Goal: Information Seeking & Learning: Learn about a topic

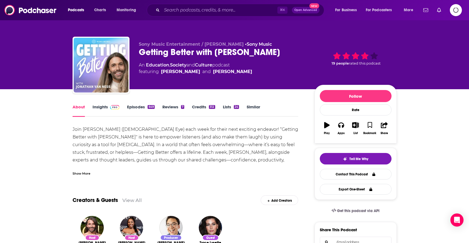
click at [90, 173] on div "Show More" at bounding box center [82, 173] width 18 height 5
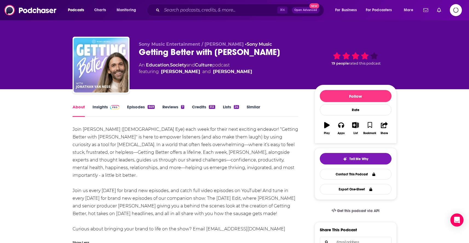
click at [141, 107] on link "Episodes 649" at bounding box center [140, 110] width 27 height 13
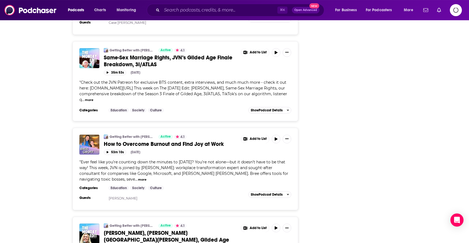
scroll to position [1052, 0]
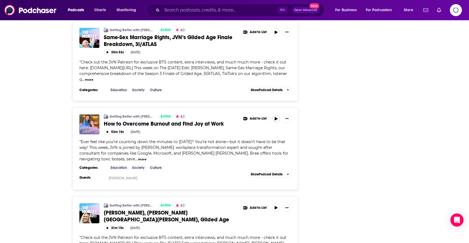
click at [276, 117] on icon "button" at bounding box center [276, 118] width 4 height 3
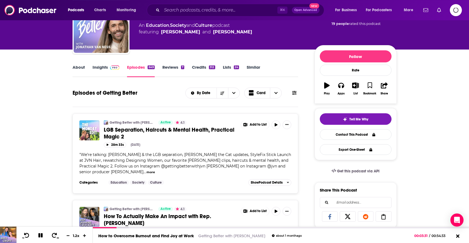
scroll to position [0, 0]
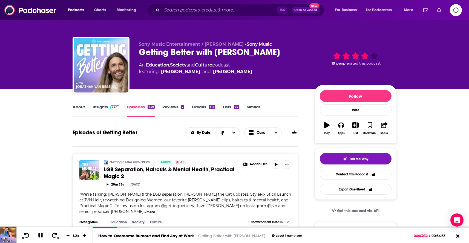
click at [298, 133] on button at bounding box center [295, 133] width 8 height 6
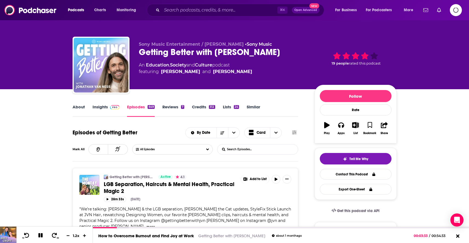
click at [262, 154] on input "List Search Input" at bounding box center [245, 150] width 57 height 10
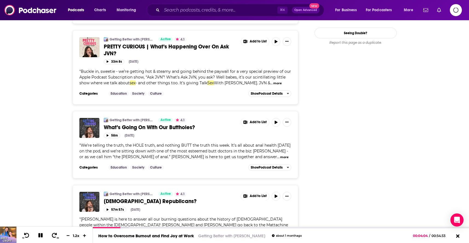
scroll to position [666, 0]
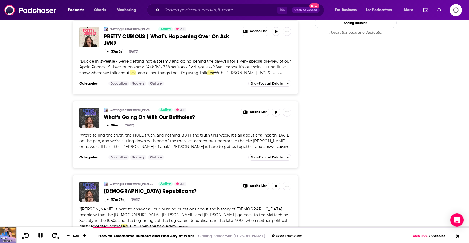
type input "sex"
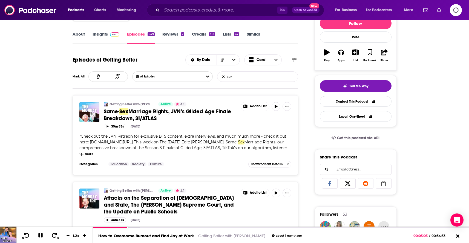
scroll to position [0, 0]
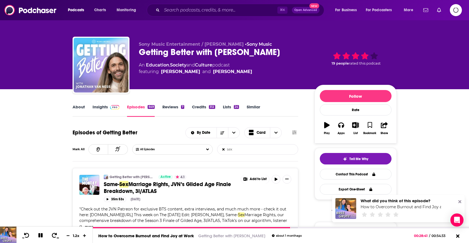
click at [225, 149] on form "sex List Search Input Search Episodes..." at bounding box center [257, 149] width 81 height 10
click at [225, 151] on icon at bounding box center [223, 149] width 2 height 2
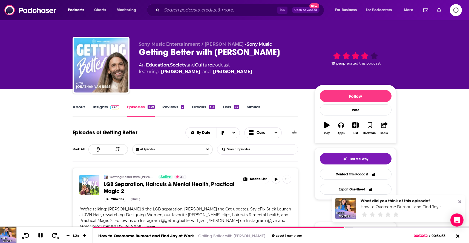
click at [242, 151] on input "List Search Input" at bounding box center [245, 150] width 57 height 10
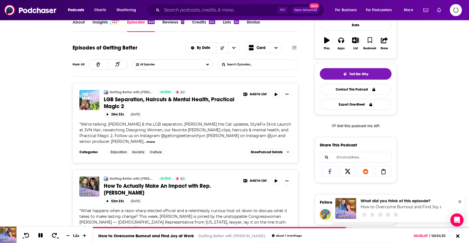
scroll to position [96, 0]
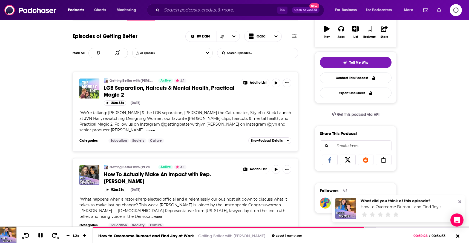
click at [263, 53] on input "List Search Input" at bounding box center [245, 53] width 57 height 10
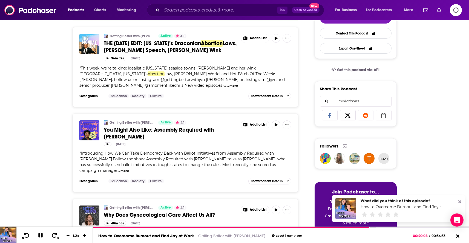
scroll to position [0, 0]
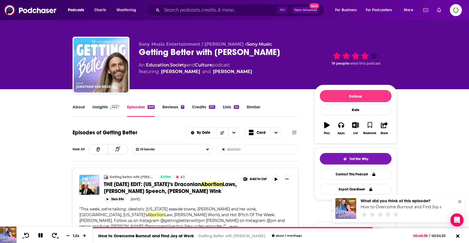
click at [249, 150] on input "abortion" at bounding box center [245, 150] width 57 height 10
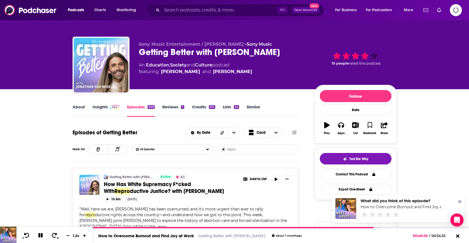
click at [227, 150] on input "repro" at bounding box center [245, 150] width 57 height 10
type input "repro"
click at [225, 150] on icon at bounding box center [223, 149] width 2 height 2
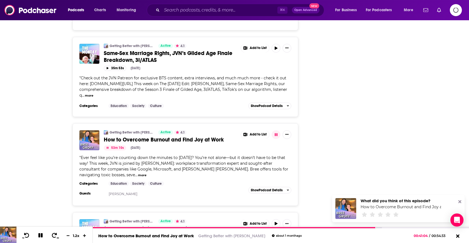
scroll to position [1056, 0]
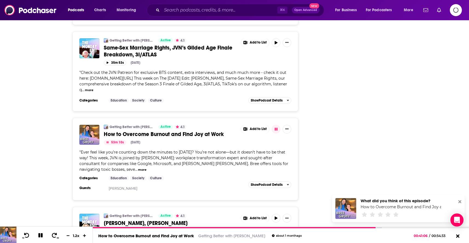
click at [147, 168] on button "more" at bounding box center [142, 170] width 8 height 5
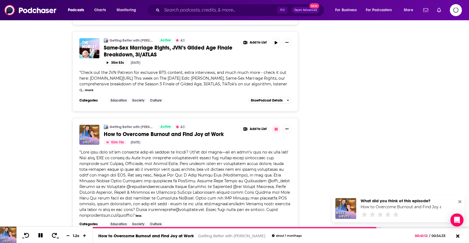
click at [184, 131] on span "How to Overcome Burnout and Find Joy at Work" at bounding box center [164, 134] width 120 height 7
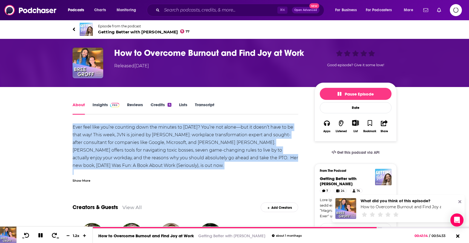
click at [88, 177] on div "Ever feel like you’re counting down the minutes to [DATE]? You’re not alone—but…" at bounding box center [186, 153] width 226 height 59
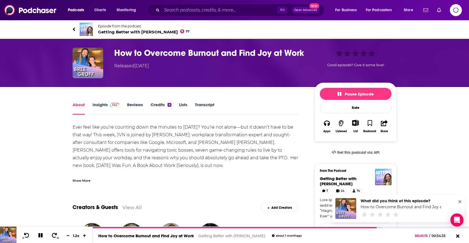
click at [85, 180] on div "Show More" at bounding box center [82, 180] width 18 height 5
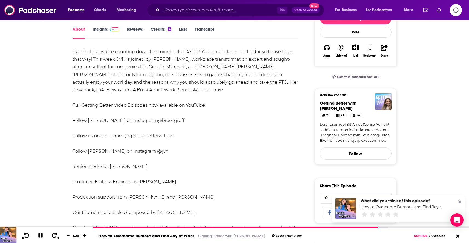
scroll to position [75, 0]
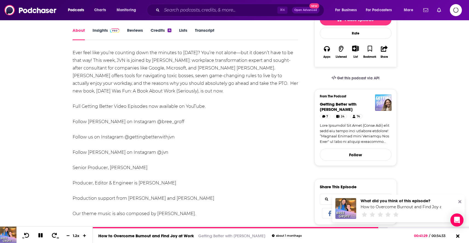
click at [151, 124] on div "Ever feel like you’re counting down the minutes to [DATE]? You’re not alone—but…" at bounding box center [186, 156] width 226 height 215
click at [135, 122] on div "Ever feel like you’re counting down the minutes to [DATE]? You’re not alone—but…" at bounding box center [186, 156] width 226 height 215
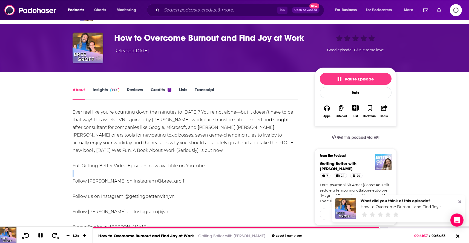
scroll to position [0, 0]
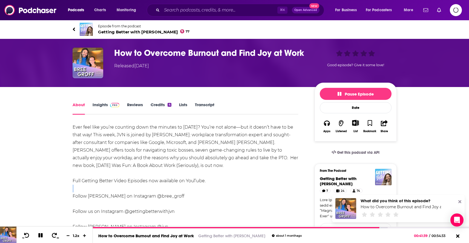
click at [75, 28] on icon at bounding box center [74, 29] width 2 height 4
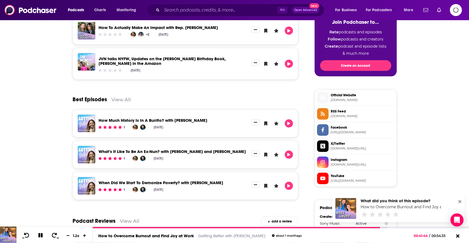
scroll to position [311, 0]
click at [350, 101] on span "[DOMAIN_NAME]" at bounding box center [363, 100] width 64 height 4
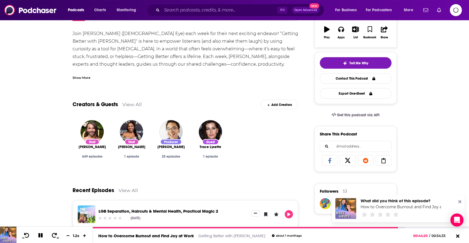
scroll to position [0, 0]
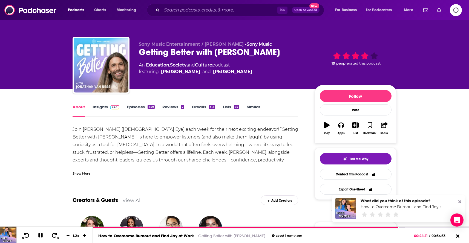
click at [134, 106] on link "Episodes 649" at bounding box center [140, 110] width 27 height 13
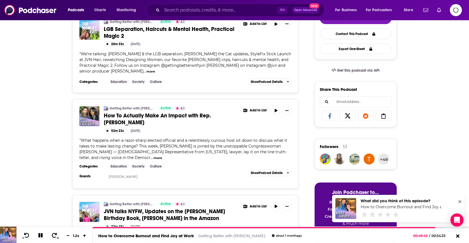
scroll to position [158, 0]
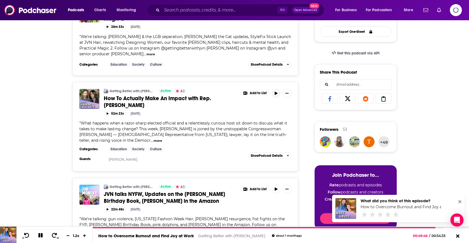
click at [277, 94] on icon "button" at bounding box center [276, 93] width 3 height 3
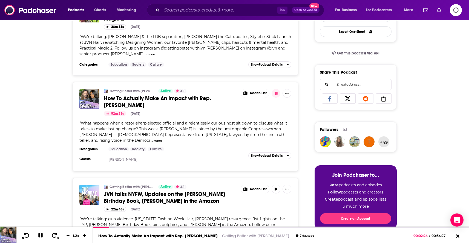
click at [162, 139] on button "more" at bounding box center [158, 141] width 8 height 5
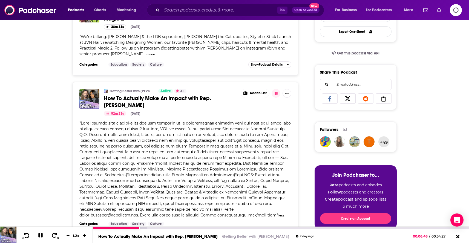
click at [28, 236] on icon at bounding box center [26, 235] width 7 height 5
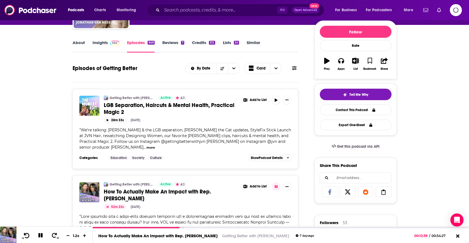
scroll to position [44, 0]
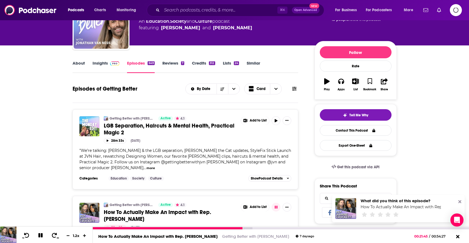
click at [39, 236] on icon at bounding box center [40, 235] width 5 height 5
click at [42, 233] on icon at bounding box center [40, 235] width 7 height 5
click at [38, 235] on icon at bounding box center [40, 235] width 4 height 4
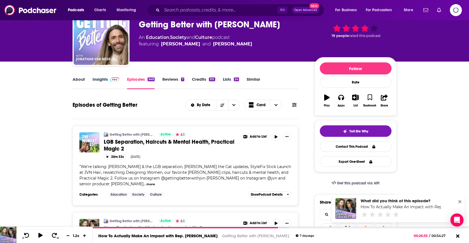
scroll to position [0, 0]
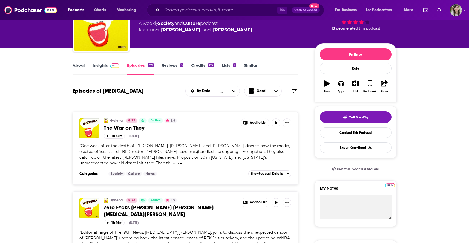
scroll to position [44, 0]
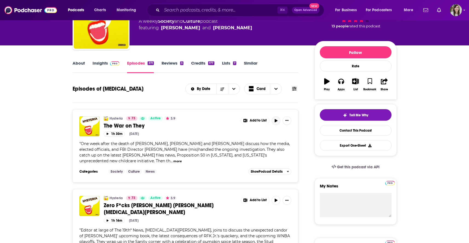
click at [277, 118] on button "button" at bounding box center [276, 120] width 9 height 9
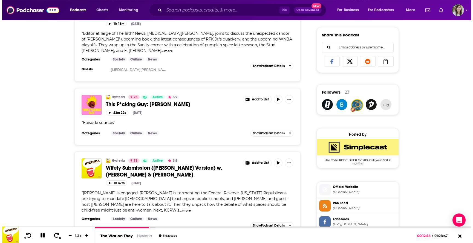
scroll to position [355, 0]
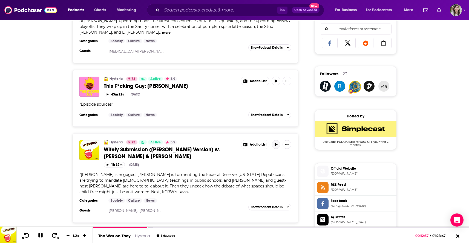
click at [275, 143] on icon "button" at bounding box center [276, 144] width 3 height 3
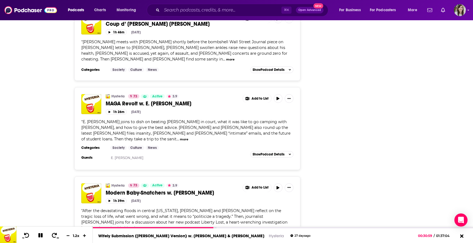
scroll to position [926, 0]
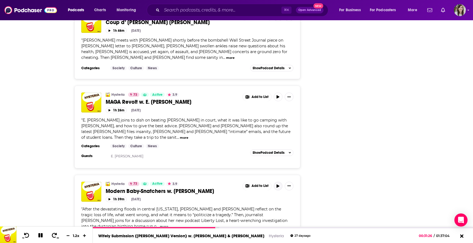
click at [276, 182] on button "button" at bounding box center [278, 186] width 9 height 9
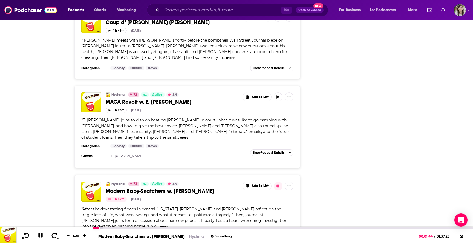
click at [51, 234] on icon at bounding box center [54, 235] width 7 height 5
click at [51, 238] on icon at bounding box center [54, 235] width 7 height 5
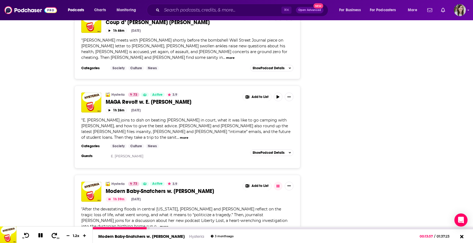
click at [51, 238] on icon at bounding box center [54, 235] width 7 height 5
click at [194, 228] on div "00:26:37" at bounding box center [283, 228] width 380 height 2
click at [225, 229] on div "00:34:32" at bounding box center [283, 228] width 380 height 2
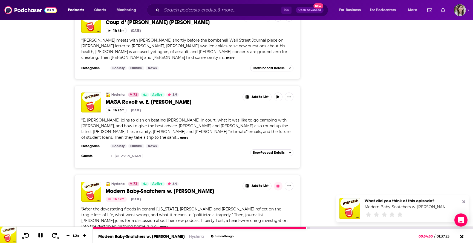
click at [39, 236] on icon at bounding box center [40, 235] width 5 height 5
